Goal: Information Seeking & Learning: Learn about a topic

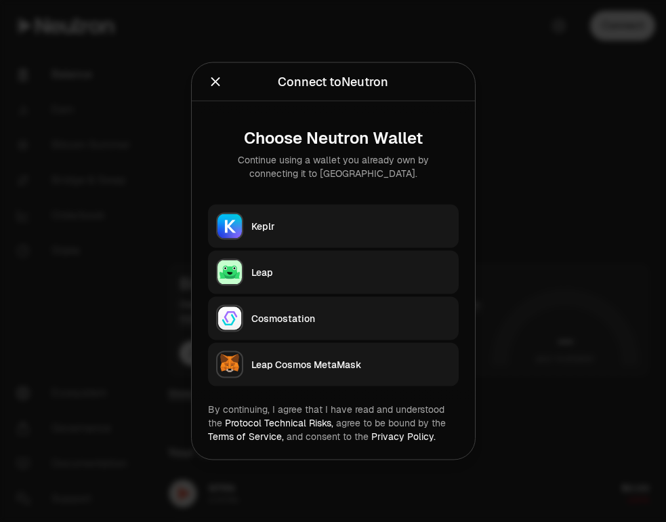
click at [392, 209] on button "Keplr" at bounding box center [333, 226] width 251 height 43
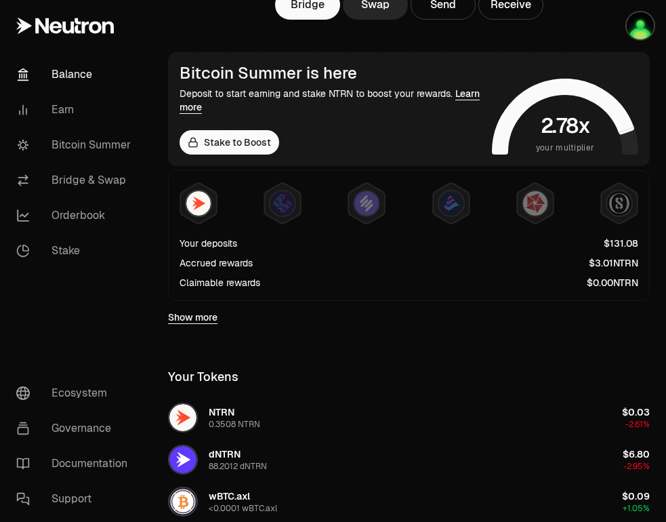
scroll to position [204, 0]
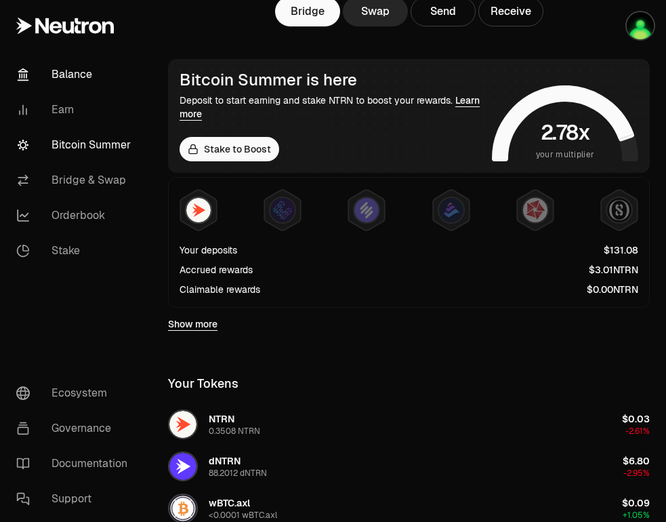
click at [102, 144] on link "Bitcoin Summer" at bounding box center [75, 144] width 141 height 35
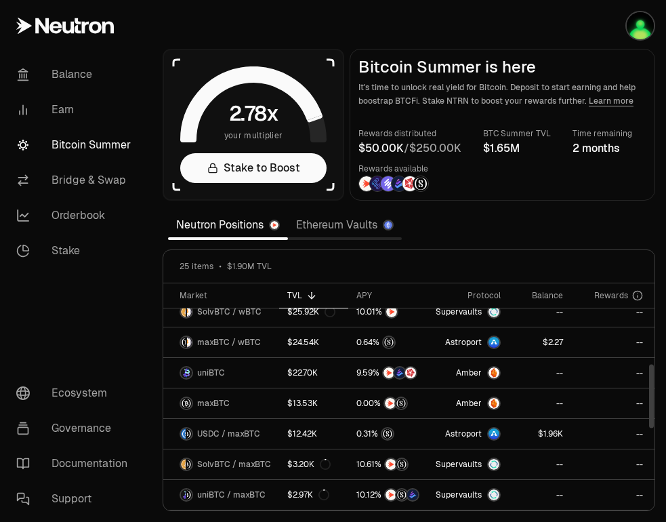
scroll to position [287, 0]
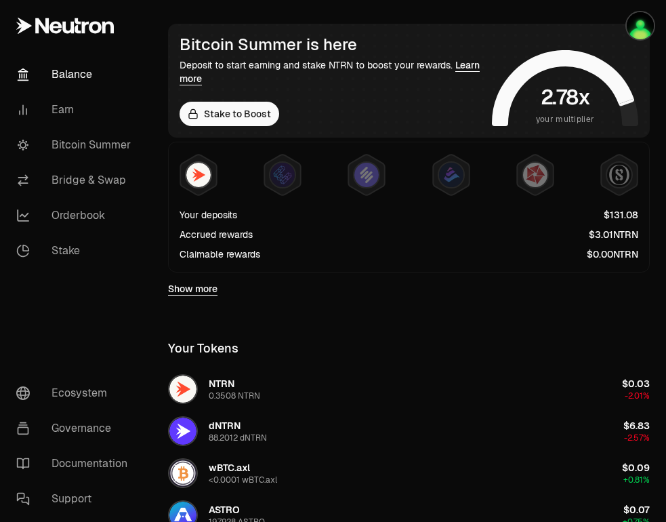
scroll to position [240, 0]
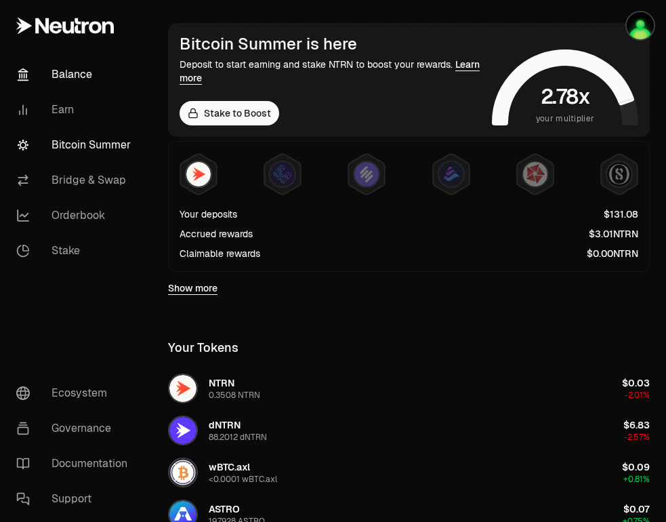
click at [100, 144] on link "Bitcoin Summer" at bounding box center [75, 144] width 141 height 35
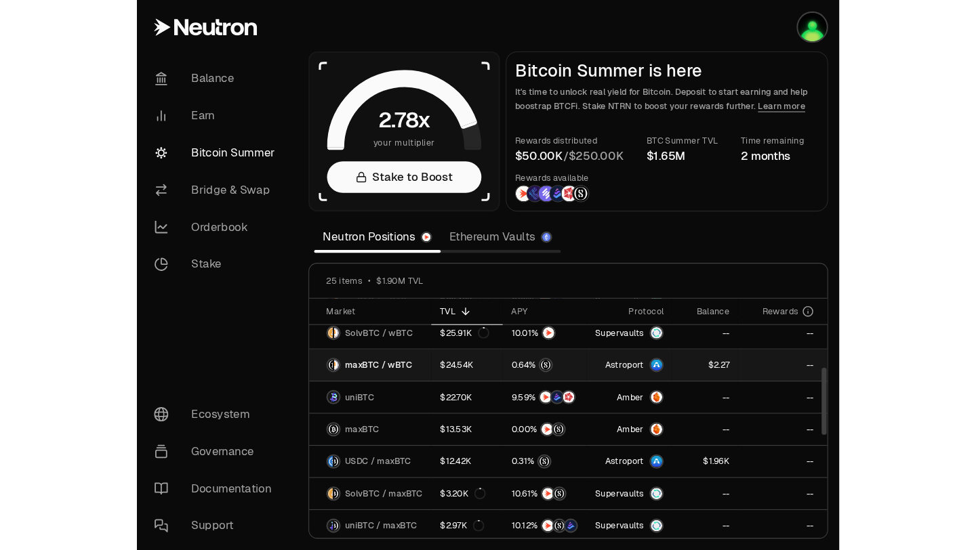
scroll to position [287, 0]
